Goal: Information Seeking & Learning: Check status

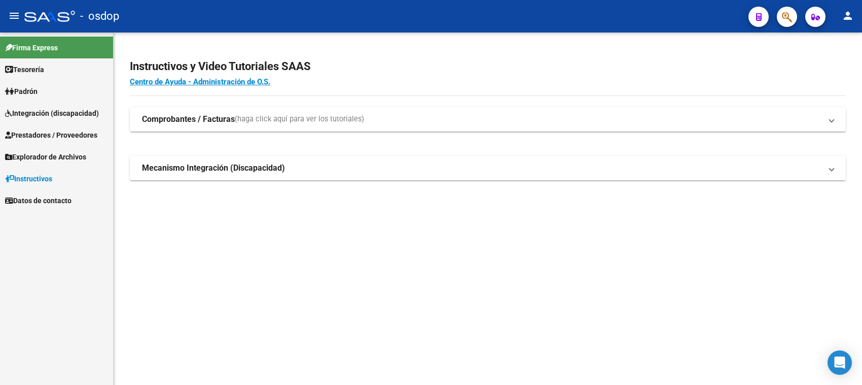
click at [60, 110] on span "Integración (discapacidad)" at bounding box center [52, 113] width 94 height 11
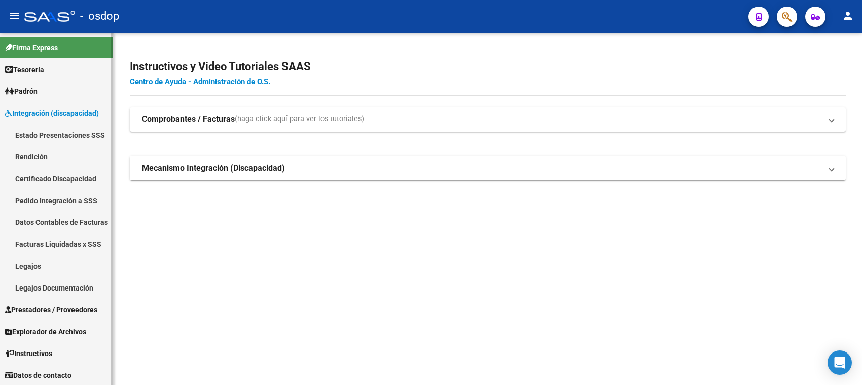
click at [61, 199] on link "Pedido Integración a SSS" at bounding box center [56, 200] width 113 height 22
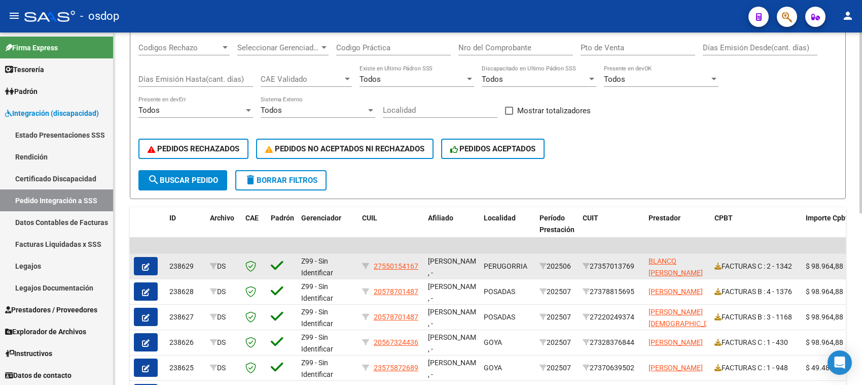
scroll to position [336, 0]
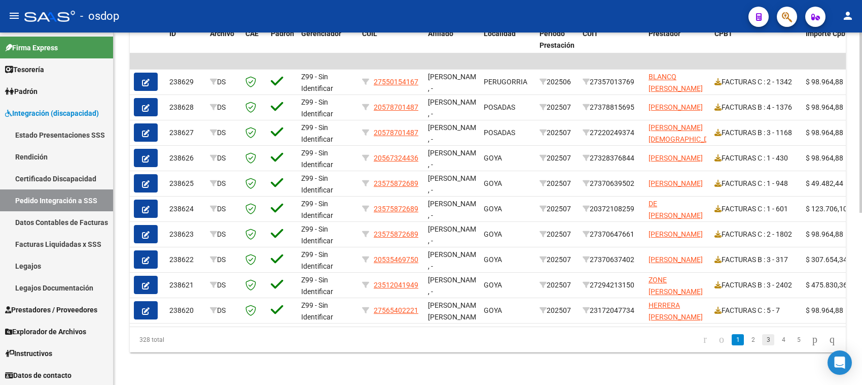
click at [763, 342] on link "3" at bounding box center [769, 339] width 12 height 11
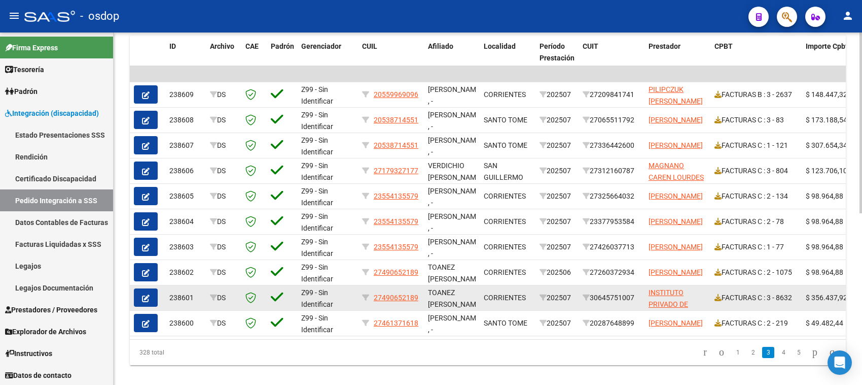
scroll to position [1, 0]
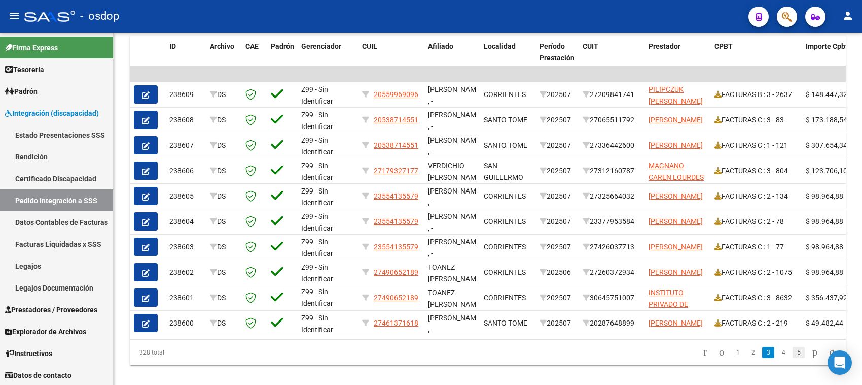
click at [793, 358] on link "5" at bounding box center [799, 352] width 12 height 11
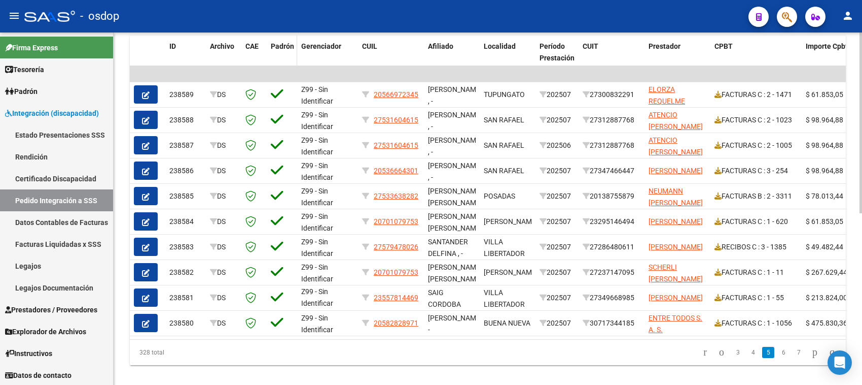
click at [284, 42] on span "Padrón" at bounding box center [282, 46] width 23 height 8
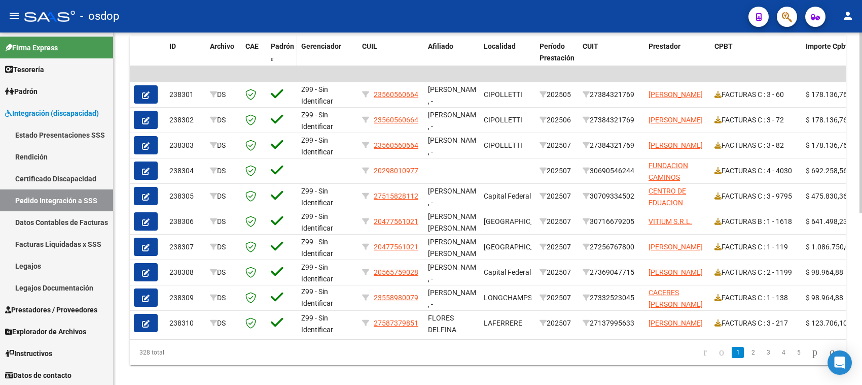
click at [281, 45] on span "Padrón" at bounding box center [282, 46] width 23 height 8
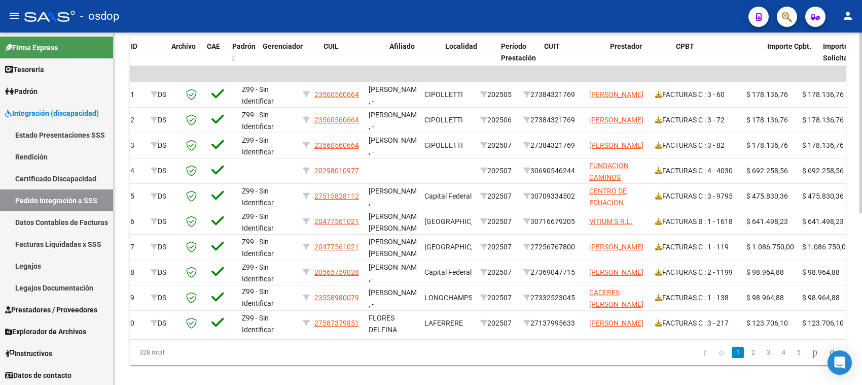
scroll to position [0, 33]
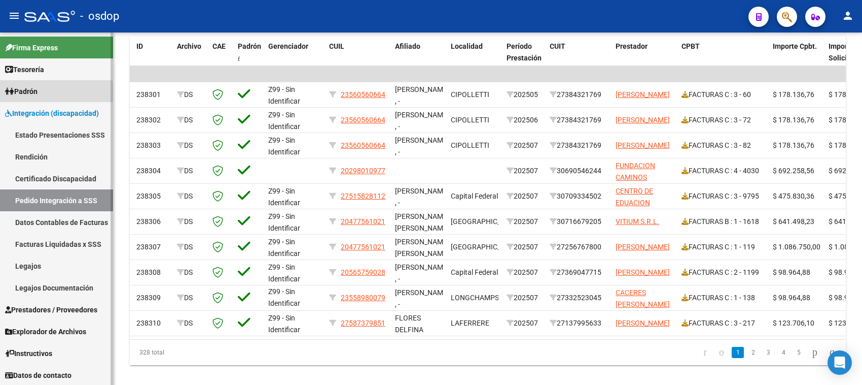
click at [28, 92] on span "Padrón" at bounding box center [21, 91] width 32 height 11
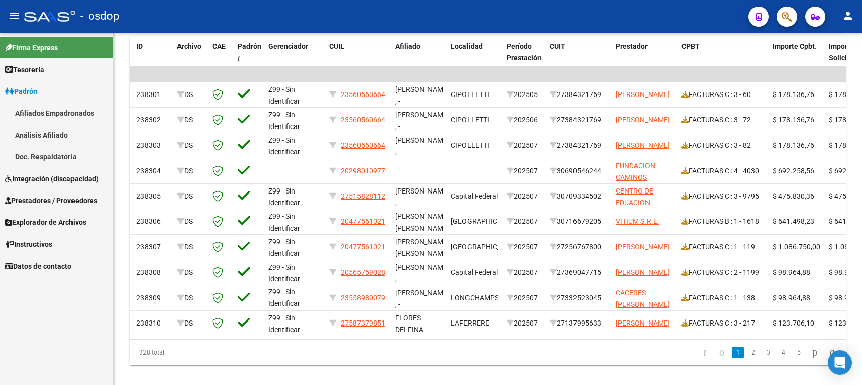
click at [41, 117] on link "Afiliados Empadronados" at bounding box center [56, 113] width 113 height 22
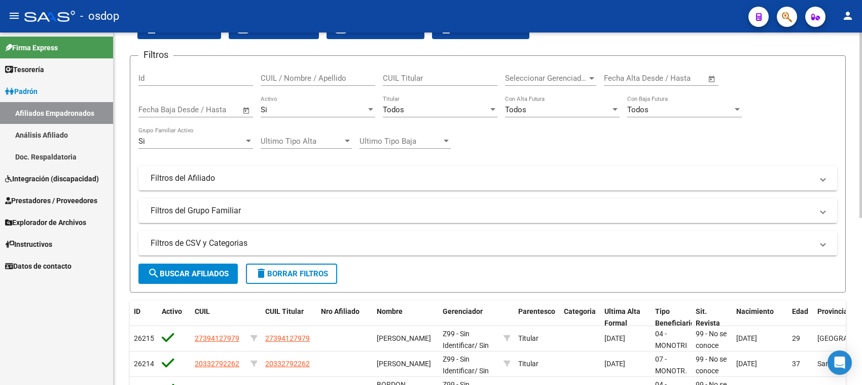
scroll to position [318, 0]
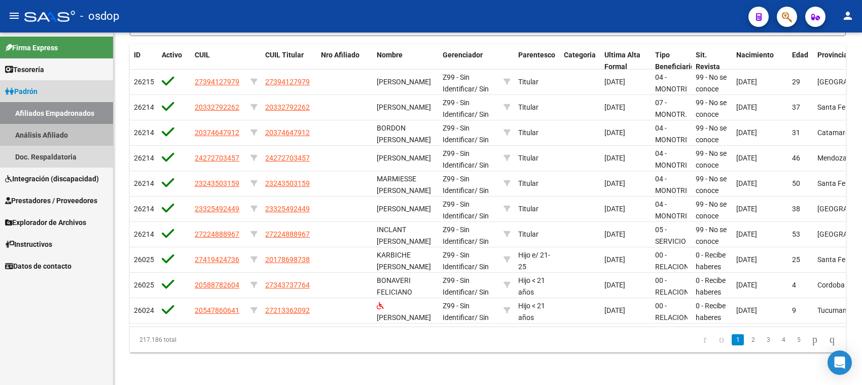
click at [41, 128] on link "Análisis Afiliado" at bounding box center [56, 135] width 113 height 22
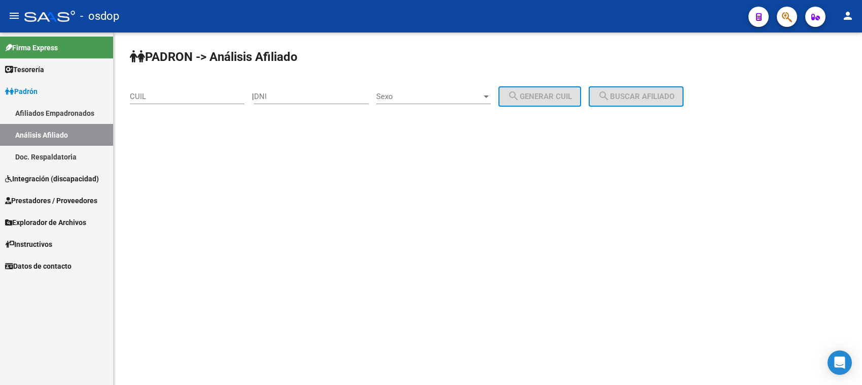
click at [40, 157] on link "Doc. Respaldatoria" at bounding box center [56, 157] width 113 height 22
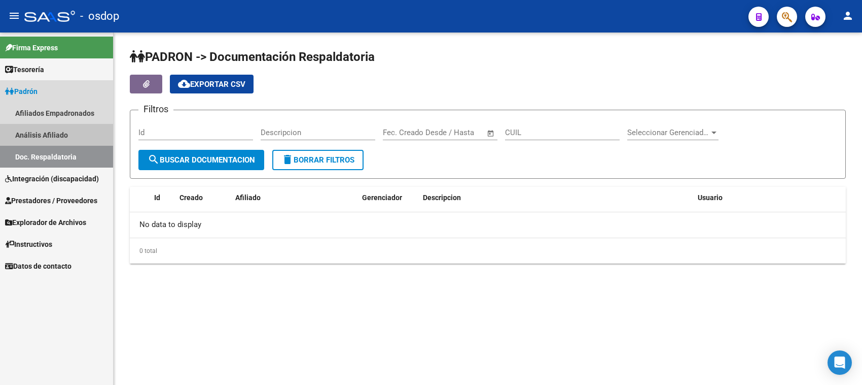
click at [57, 130] on link "Análisis Afiliado" at bounding box center [56, 135] width 113 height 22
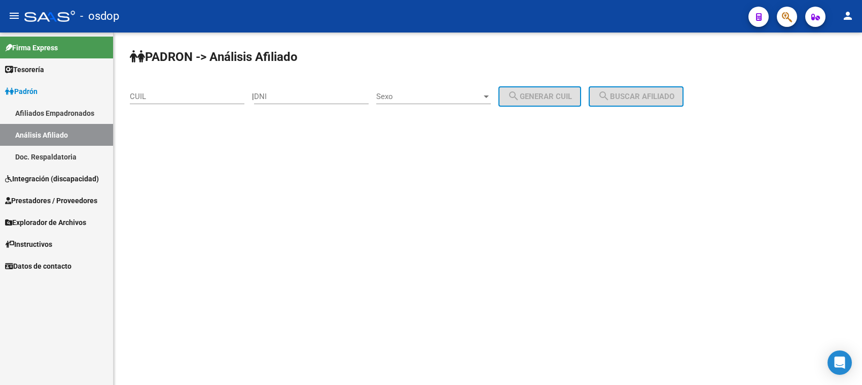
click at [288, 94] on input "DNI" at bounding box center [311, 96] width 115 height 9
type input "21715848"
click at [162, 92] on input "CUIL" at bounding box center [187, 96] width 115 height 9
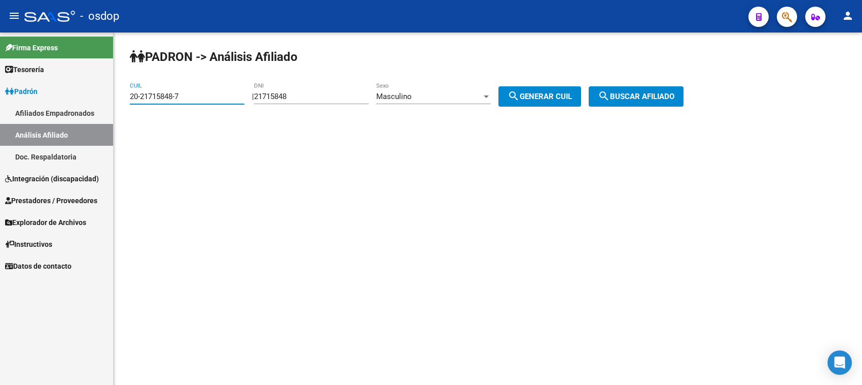
type input "20-21715848-7"
click at [666, 99] on span "search Buscar afiliado" at bounding box center [636, 96] width 77 height 9
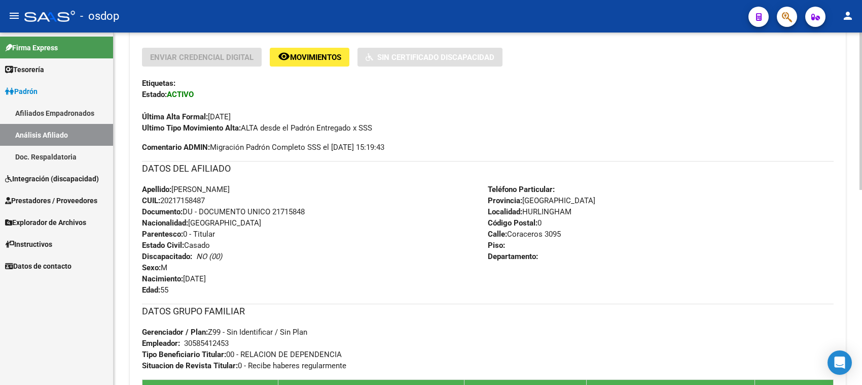
scroll to position [310, 0]
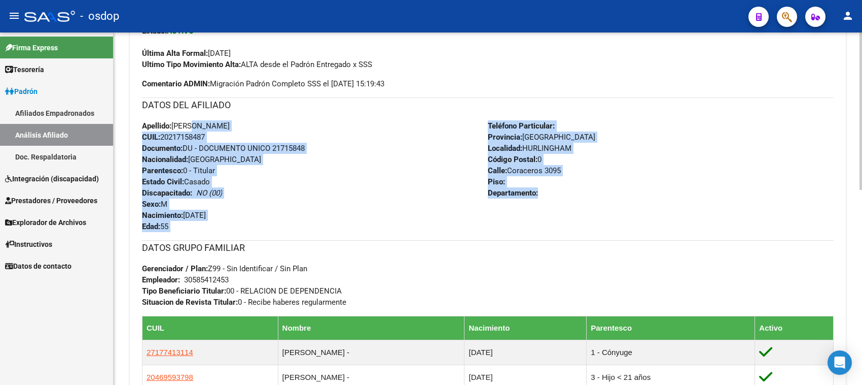
drag, startPoint x: 189, startPoint y: 127, endPoint x: 577, endPoint y: 222, distance: 400.0
click at [577, 222] on div "DATOS DEL AFILIADO Apellido: FRUGONI [PERSON_NAME]: 20217158487 Documento: DU -…" at bounding box center [488, 164] width 692 height 134
click at [577, 222] on div "Teléfono Particular: Provincia: [GEOGRAPHIC_DATA] Localidad: HURLINGHAM Código …" at bounding box center [661, 176] width 346 height 112
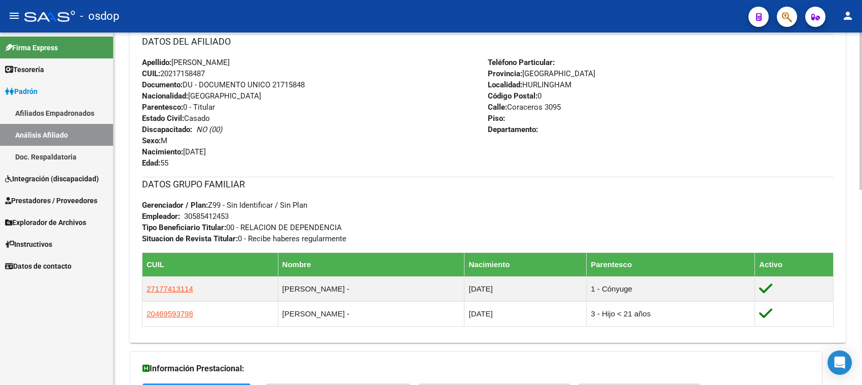
scroll to position [183, 0]
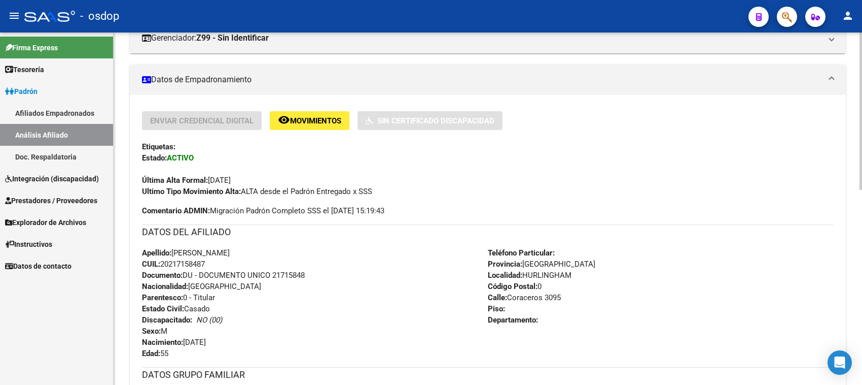
click at [306, 121] on span "Movimientos" at bounding box center [315, 120] width 51 height 9
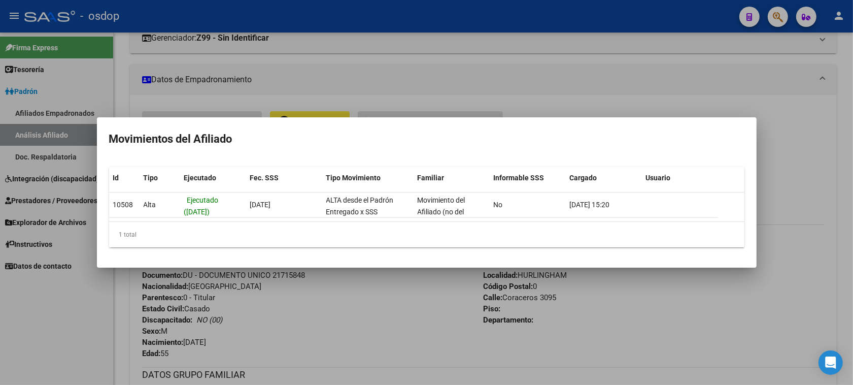
drag, startPoint x: 113, startPoint y: 203, endPoint x: 311, endPoint y: 227, distance: 199.7
click at [307, 225] on div "Id Tipo Ejecutado Fec. SSS Tipo Movimiento Familiar Informable SSS Cargado Usua…" at bounding box center [426, 207] width 635 height 80
click at [311, 227] on div "1 total" at bounding box center [426, 234] width 635 height 25
drag, startPoint x: 592, startPoint y: 129, endPoint x: 557, endPoint y: 146, distance: 38.6
click at [585, 131] on h2 "Movimientos del Afiliado" at bounding box center [426, 138] width 635 height 19
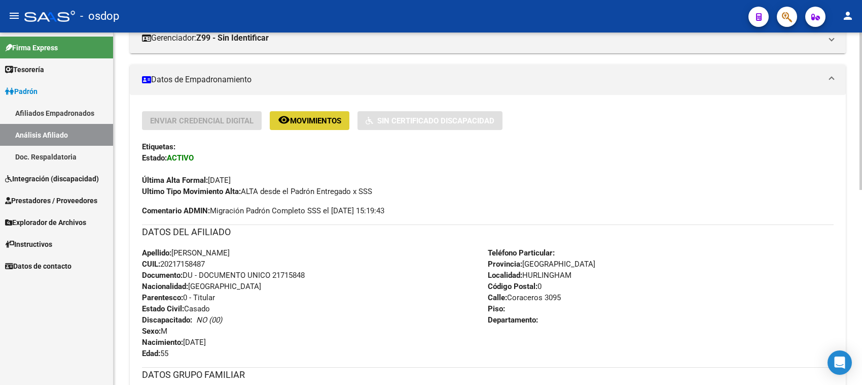
click at [496, 158] on div "Enviar Credencial Digital remove_red_eye Movimientos Sin Certificado Discapacid…" at bounding box center [488, 154] width 692 height 86
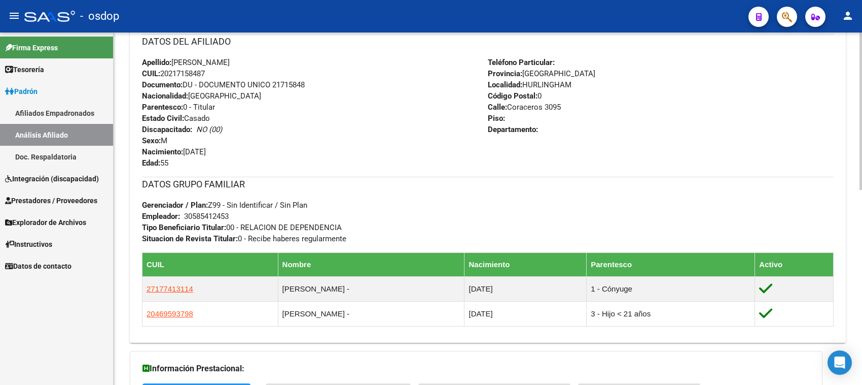
scroll to position [310, 0]
